Goal: Task Accomplishment & Management: Manage account settings

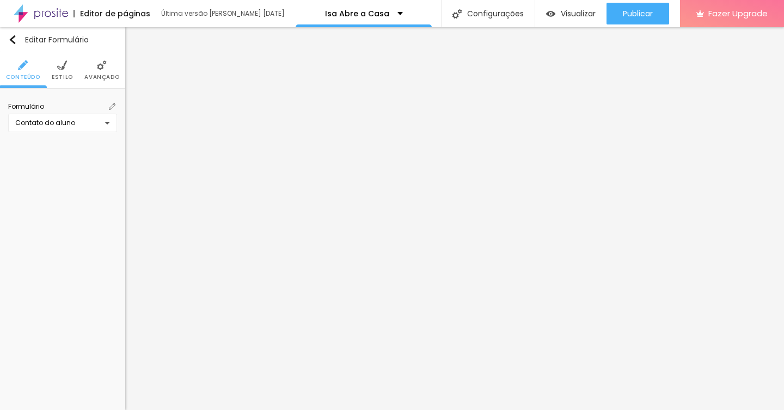
click at [110, 105] on img at bounding box center [112, 106] width 7 height 7
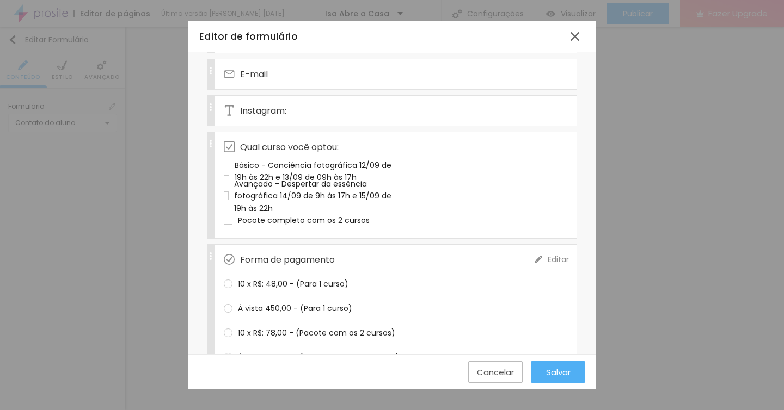
scroll to position [224, 0]
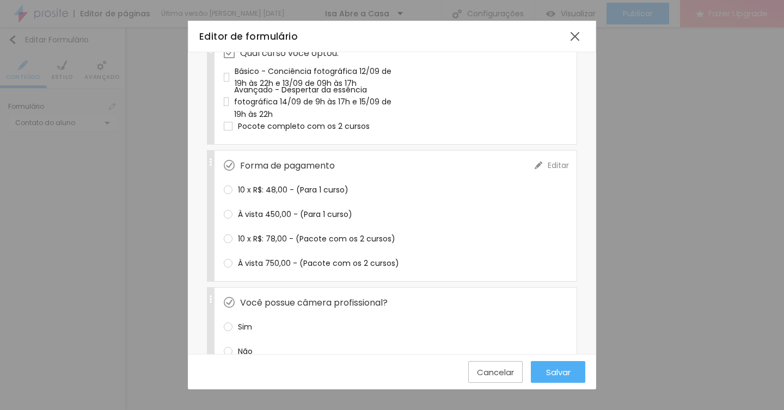
click at [550, 163] on span "Editar" at bounding box center [557, 165] width 21 height 11
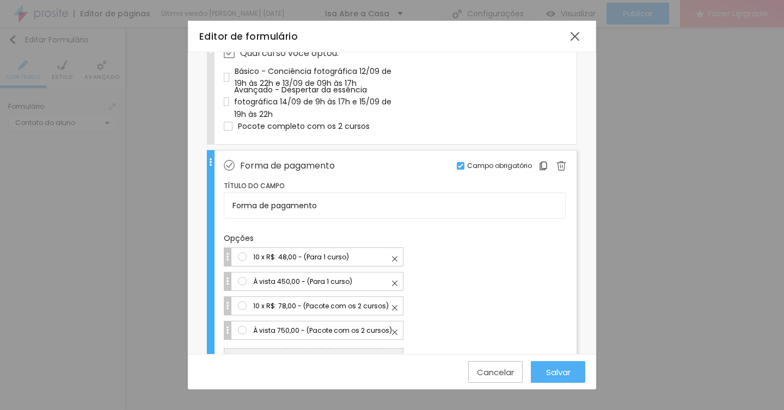
click at [556, 163] on img at bounding box center [561, 166] width 10 height 10
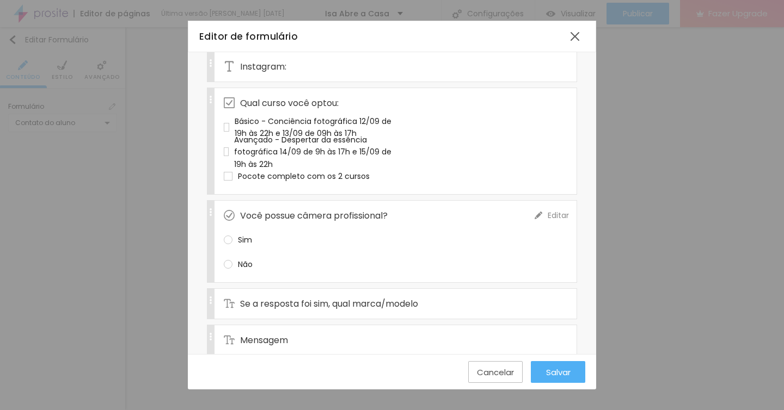
scroll to position [90, 0]
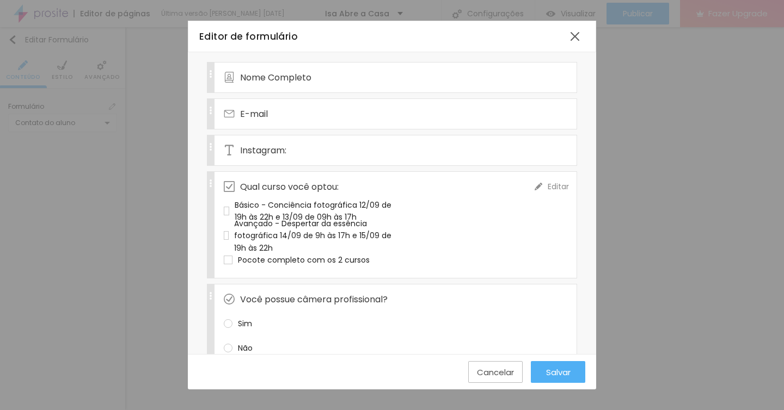
click at [254, 235] on div "Avançado - Despertar da essência fotográfica 14/09 de 9h às 17h e 15/09 de 19h …" at bounding box center [314, 236] width 180 height 36
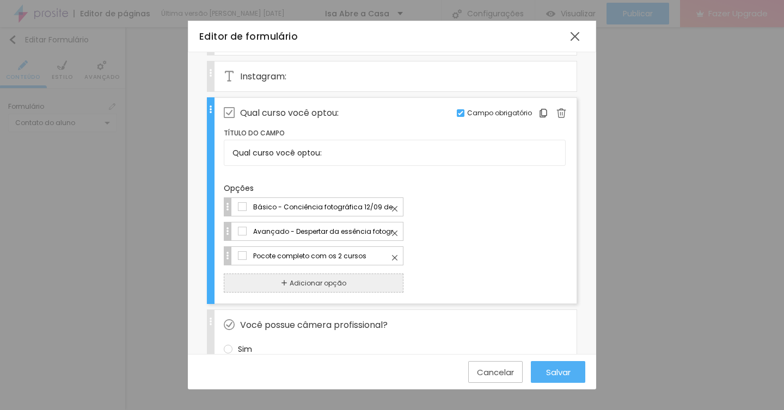
scroll to position [191, 0]
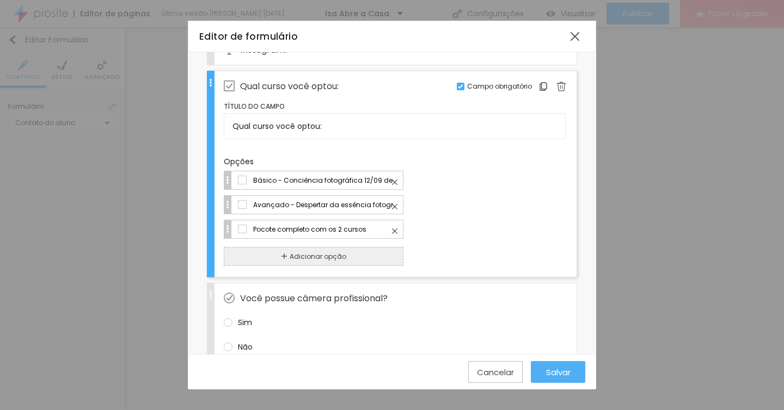
click at [305, 205] on input "Avançado - Despertar da essência fotográfica 14/09 de 9h às 17h e 15/09 de 19h …" at bounding box center [323, 204] width 143 height 11
type input "Avançado - Despertar da essência fotográfica 19/09 de 9h às 22h e 20/09 de 9h à…"
click at [565, 373] on span "Salvar" at bounding box center [558, 372] width 24 height 9
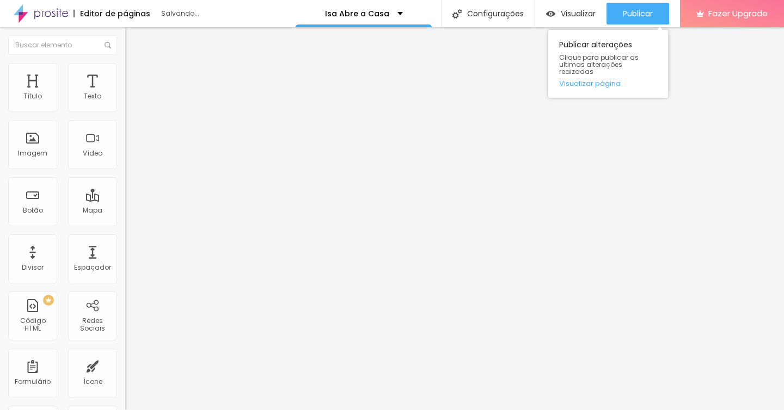
drag, startPoint x: 654, startPoint y: 8, endPoint x: 655, endPoint y: 41, distance: 33.2
click at [654, 8] on button "Publicar" at bounding box center [637, 14] width 63 height 22
